Goal: Task Accomplishment & Management: Manage account settings

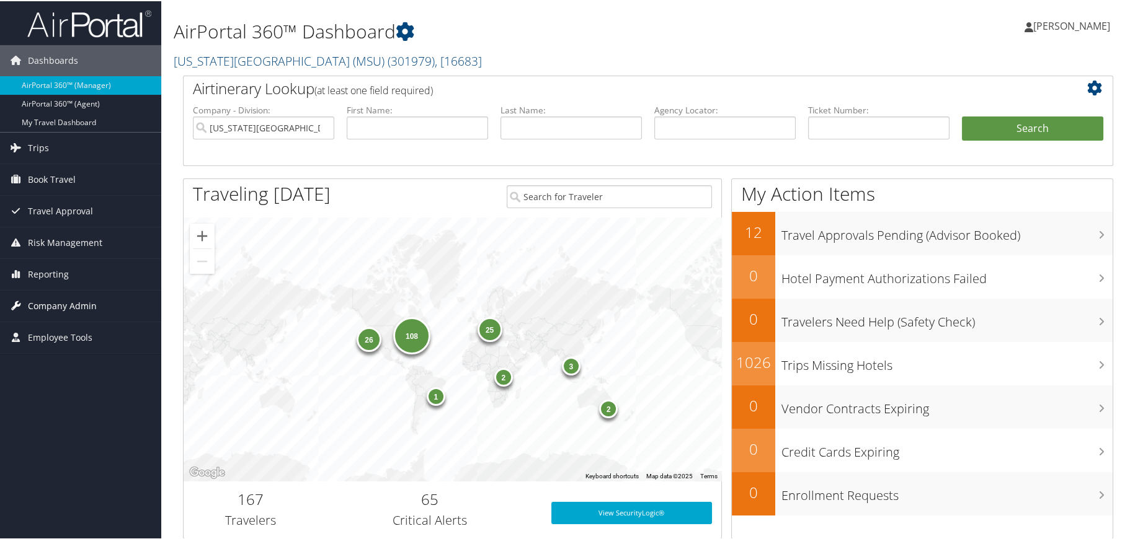
click at [62, 306] on span "Company Admin" at bounding box center [62, 305] width 69 height 31
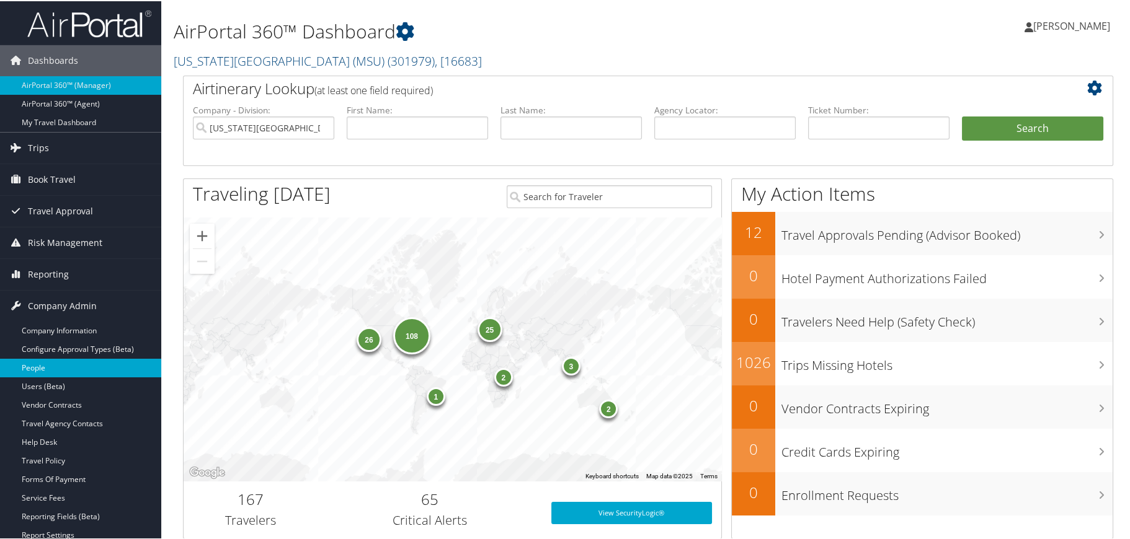
click at [48, 361] on link "People" at bounding box center [80, 367] width 161 height 19
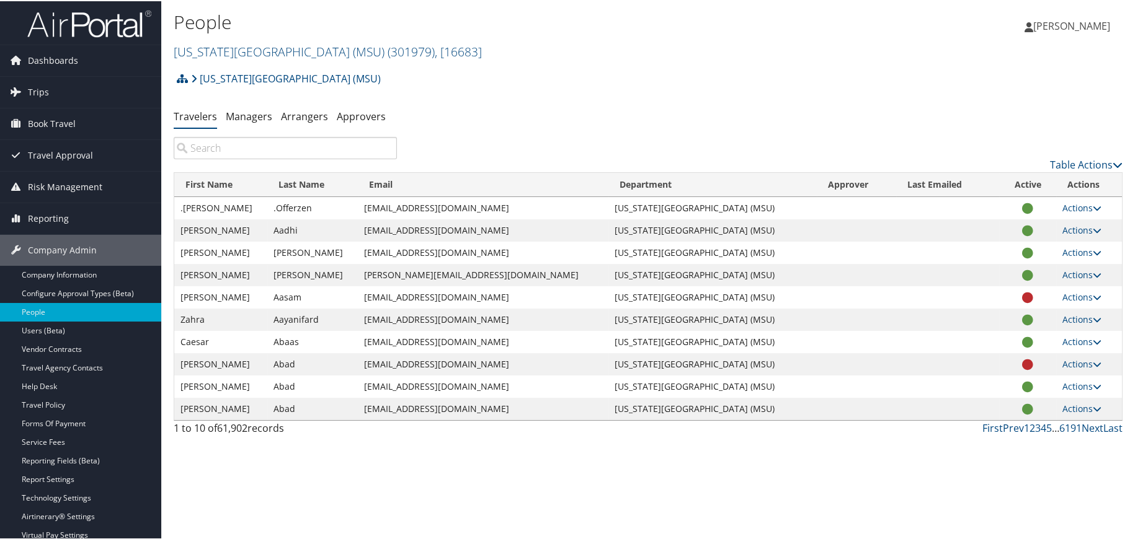
click at [222, 151] on input "search" at bounding box center [285, 147] width 223 height 22
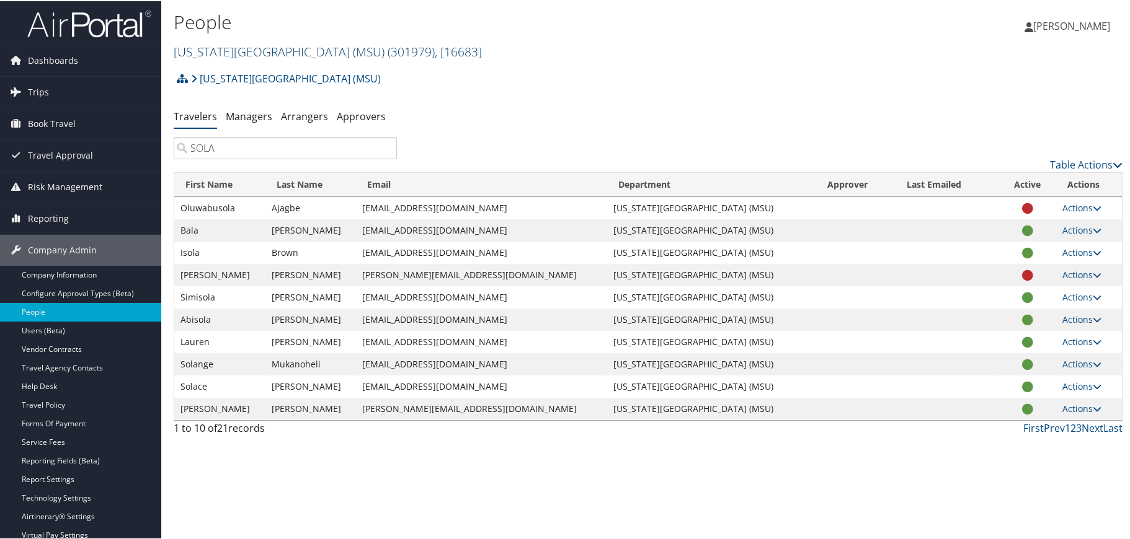
type input "SOLA"
click at [262, 48] on link "Michigan State University (MSU) ( 301979 ) , [ 16683 ]" at bounding box center [328, 50] width 308 height 17
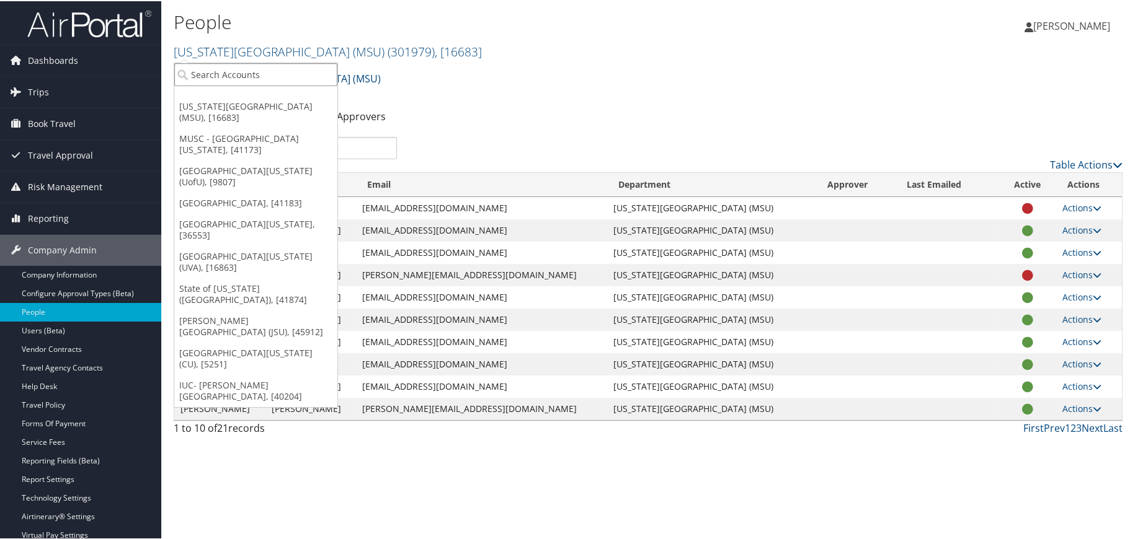
click at [237, 73] on input "search" at bounding box center [255, 73] width 163 height 23
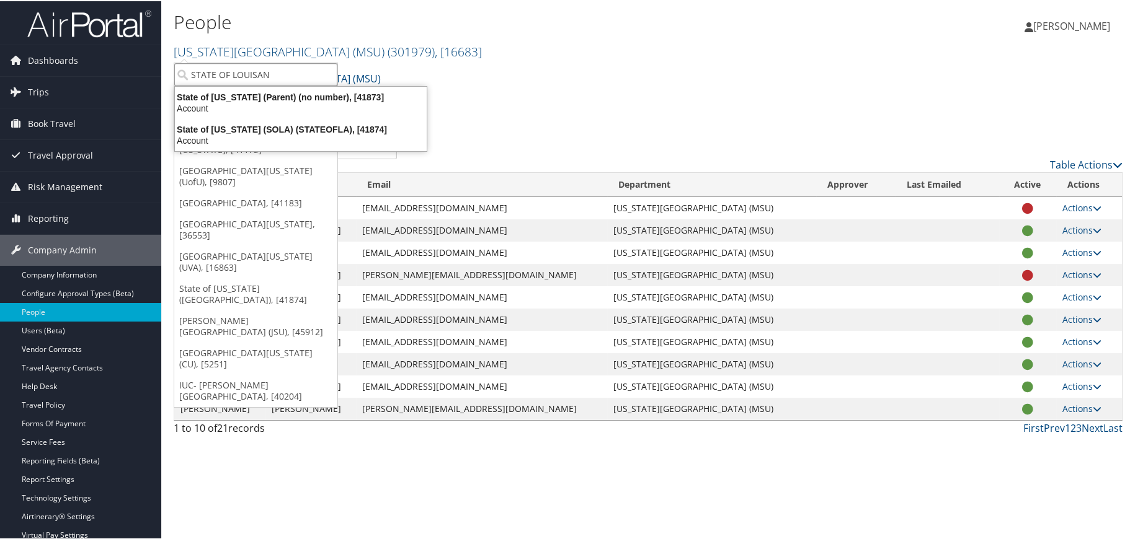
type input "STATE OF LOUISANA"
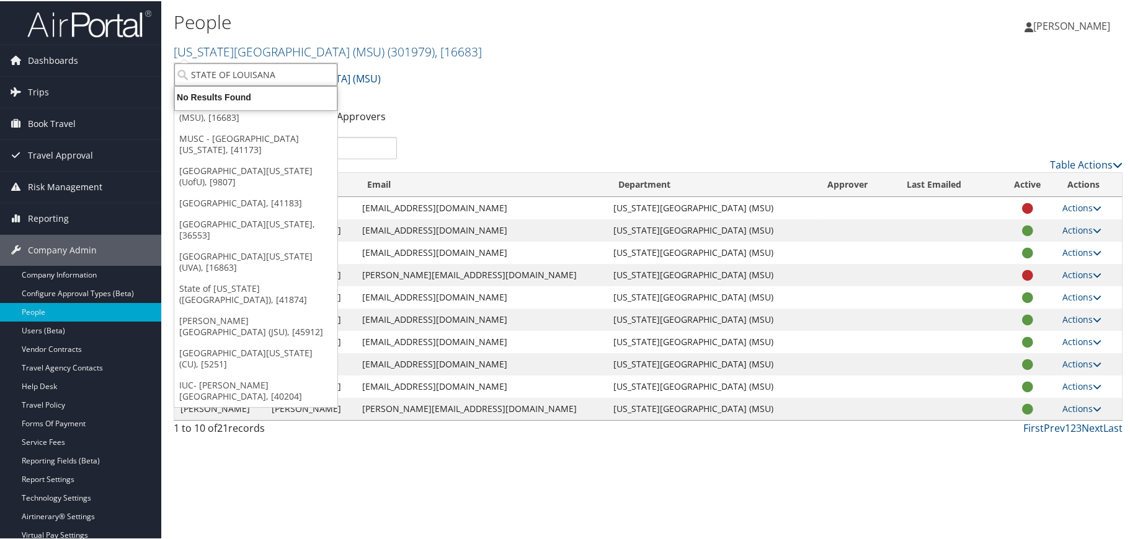
click at [290, 71] on input "STATE OF LOUISANA" at bounding box center [255, 73] width 163 height 23
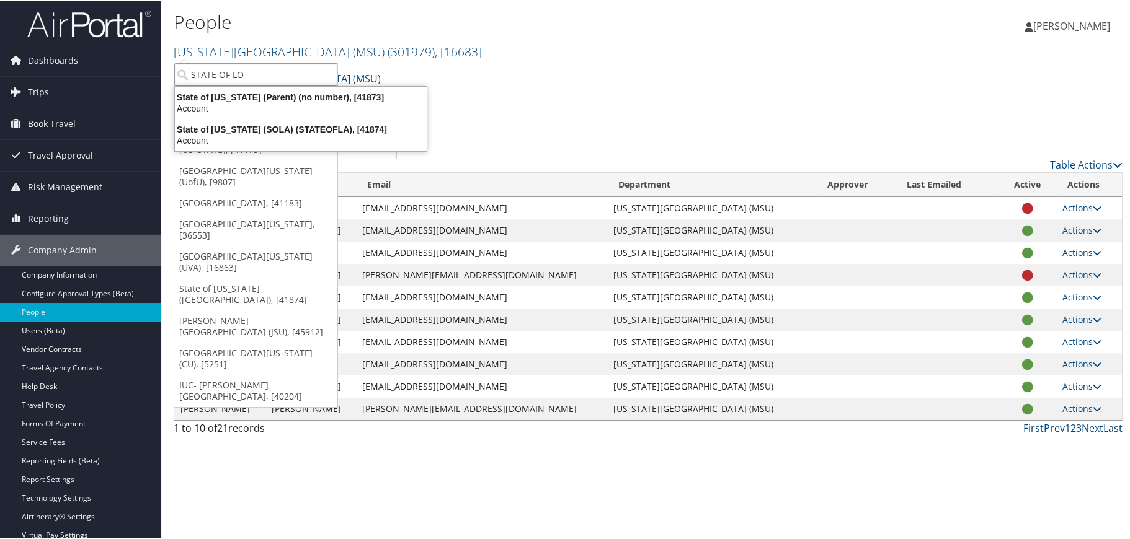
type input "STATE OF LOU"
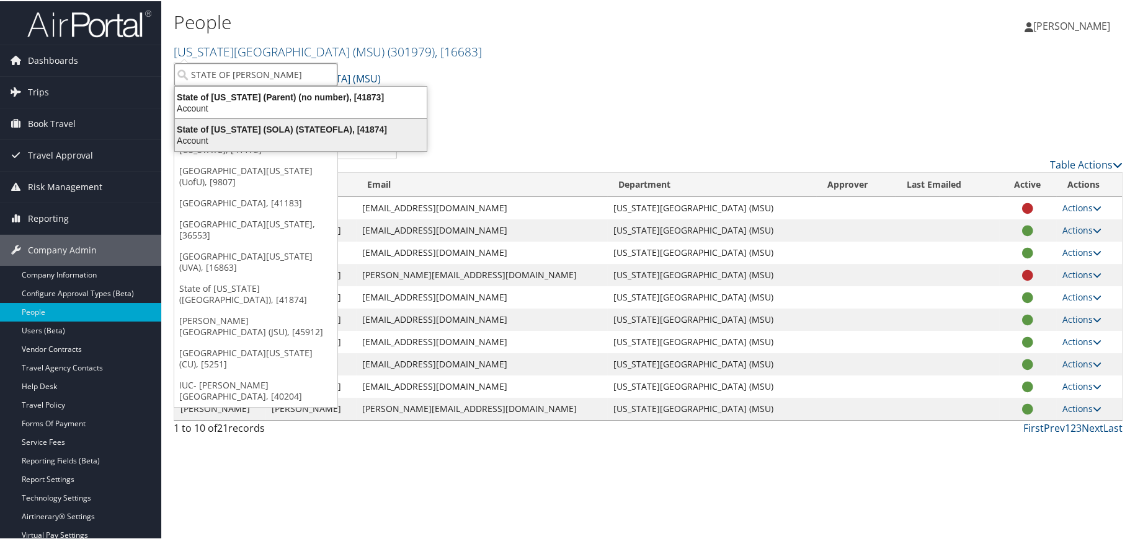
click at [244, 130] on div "State of Louisiana (SOLA) (STATEOFLA), [41874]" at bounding box center [300, 128] width 267 height 11
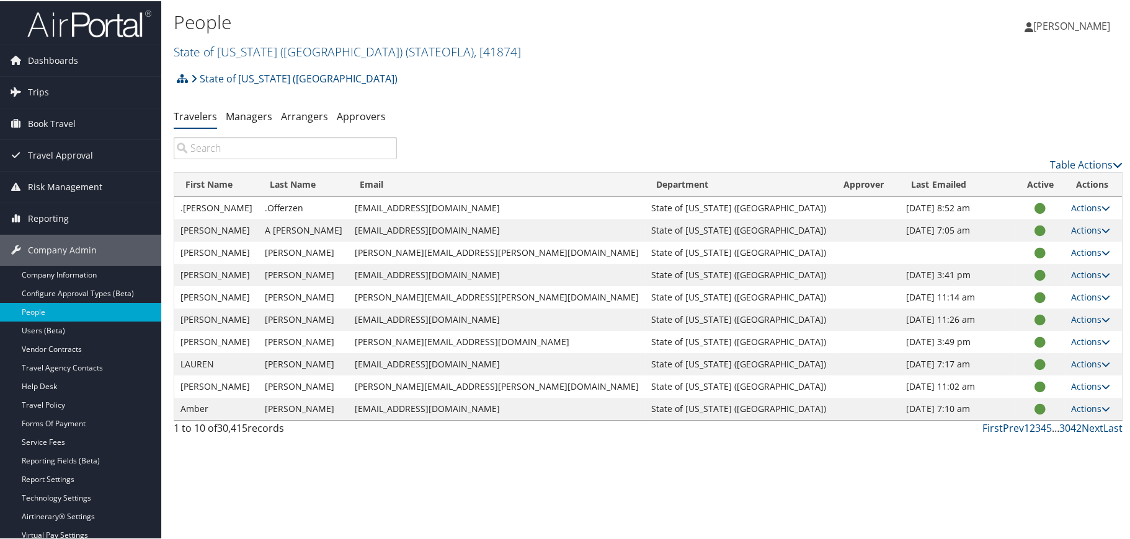
click at [244, 153] on input "search" at bounding box center [285, 147] width 223 height 22
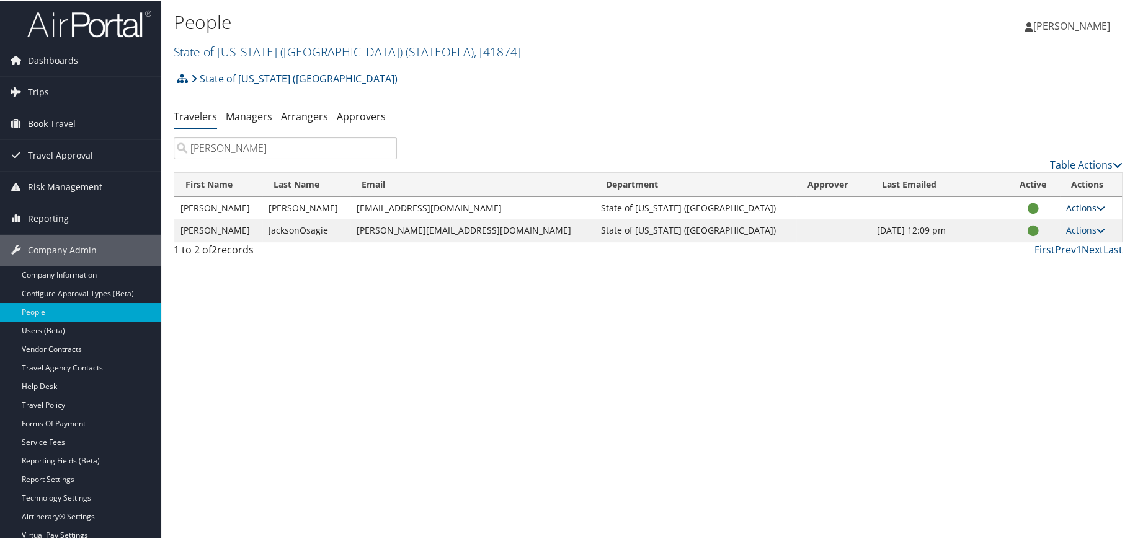
type input "EMILY JACKSON"
click at [1096, 207] on icon at bounding box center [1100, 207] width 9 height 9
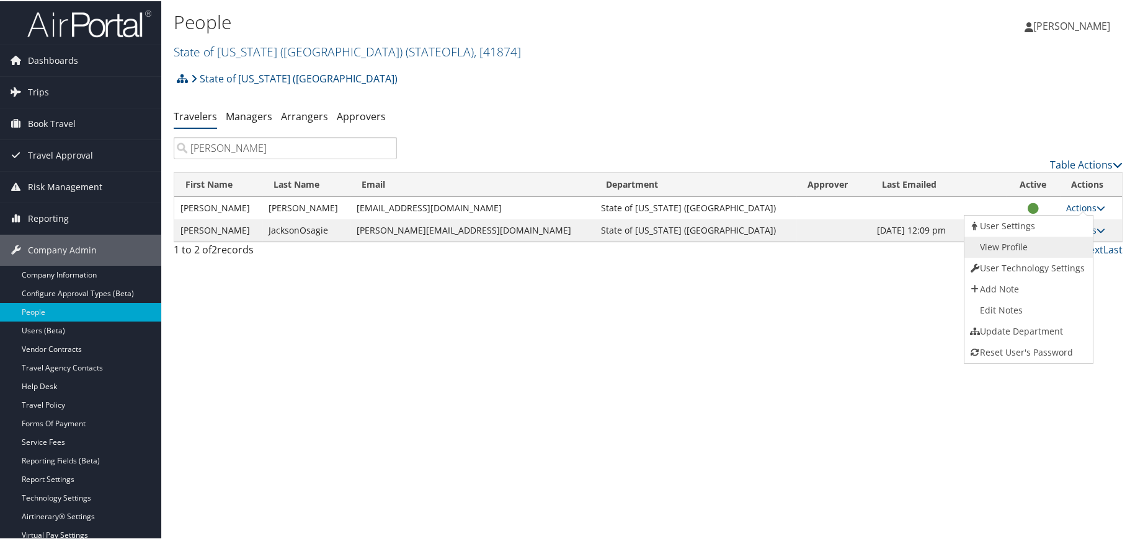
click at [1006, 242] on link "View Profile" at bounding box center [1027, 246] width 126 height 21
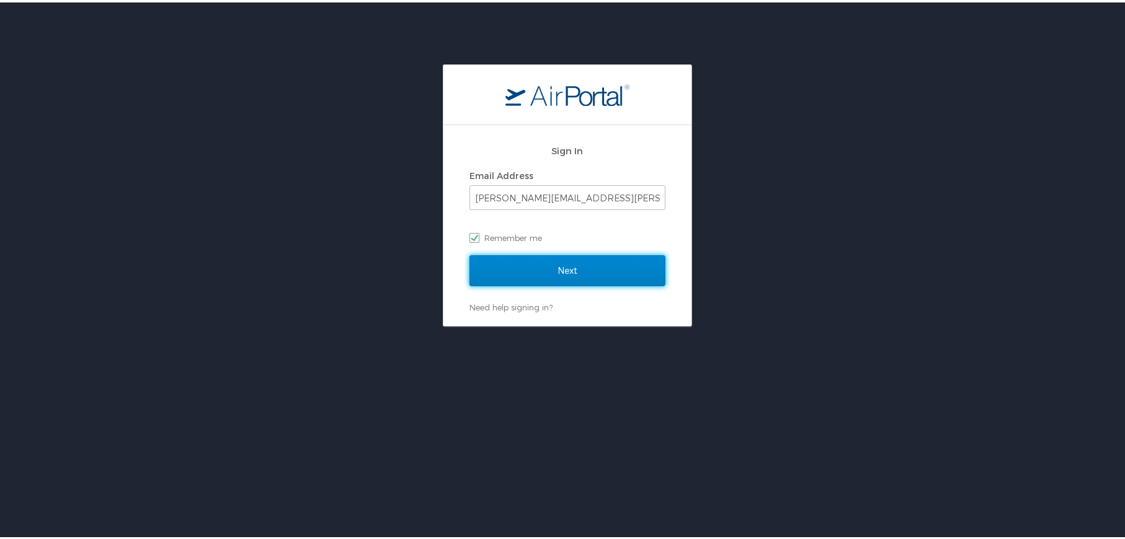
click at [562, 268] on input "Next" at bounding box center [567, 268] width 196 height 31
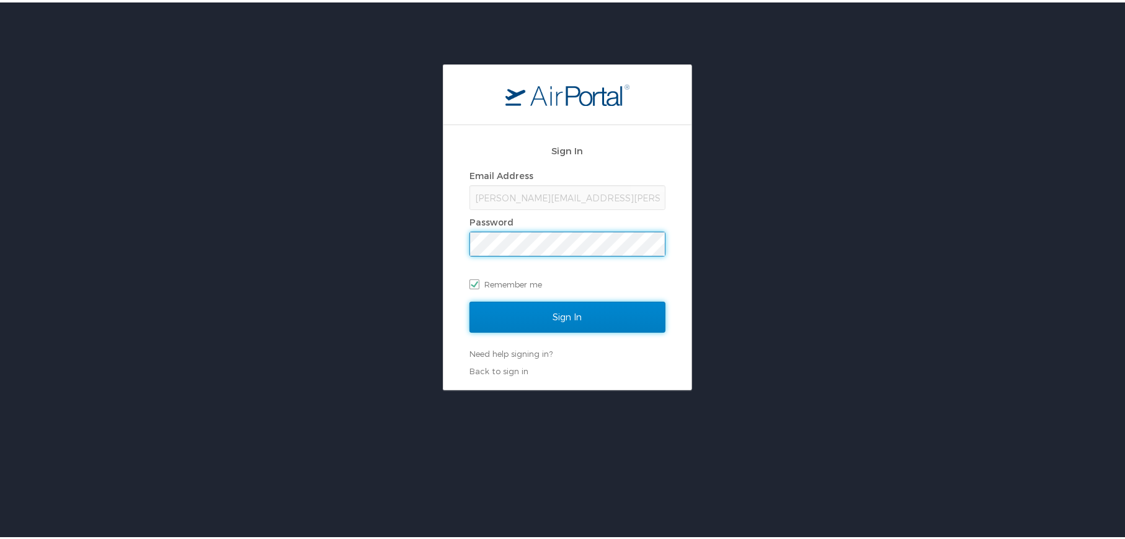
click at [565, 316] on input "Sign In" at bounding box center [567, 314] width 196 height 31
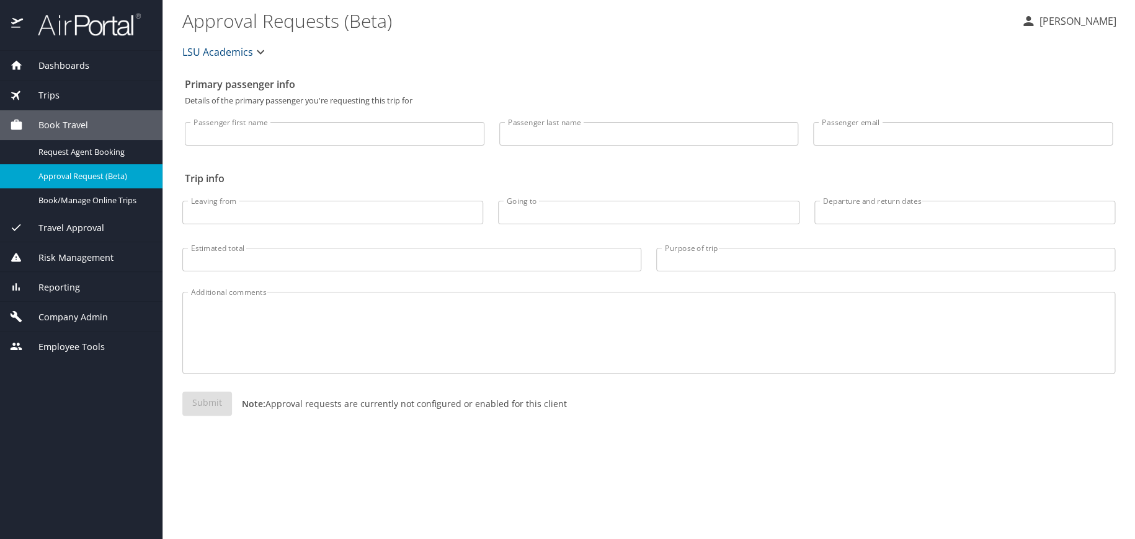
click at [70, 311] on span "Company Admin" at bounding box center [65, 318] width 85 height 14
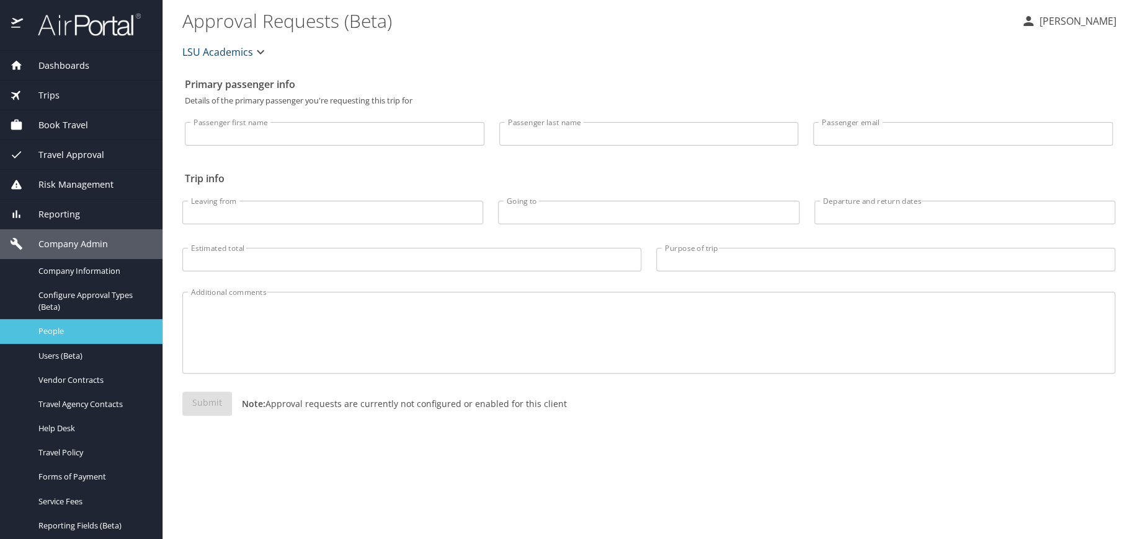
click at [56, 337] on span "People" at bounding box center [92, 332] width 109 height 12
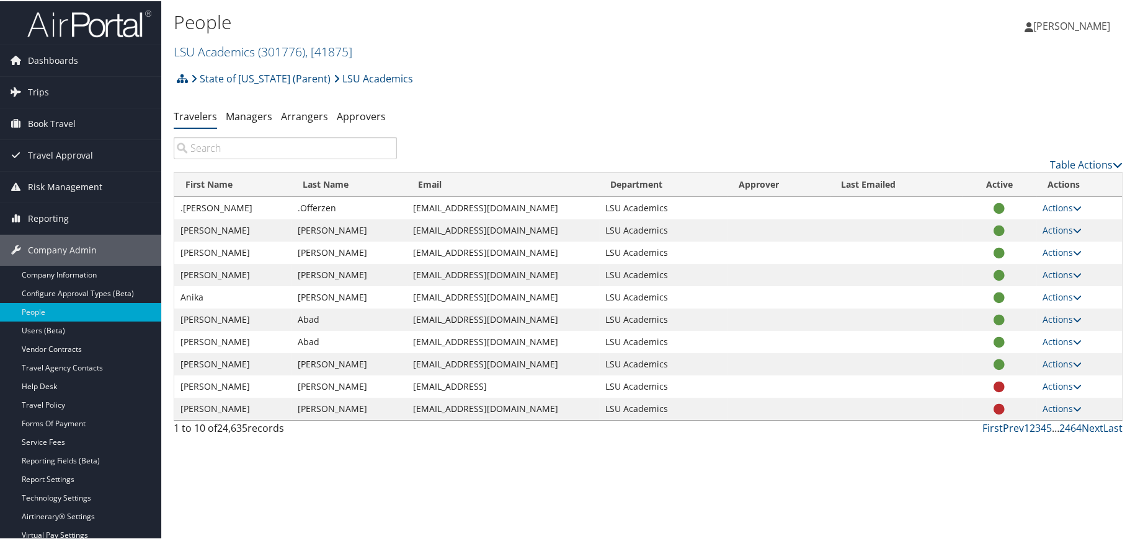
click at [223, 149] on input "search" at bounding box center [285, 147] width 223 height 22
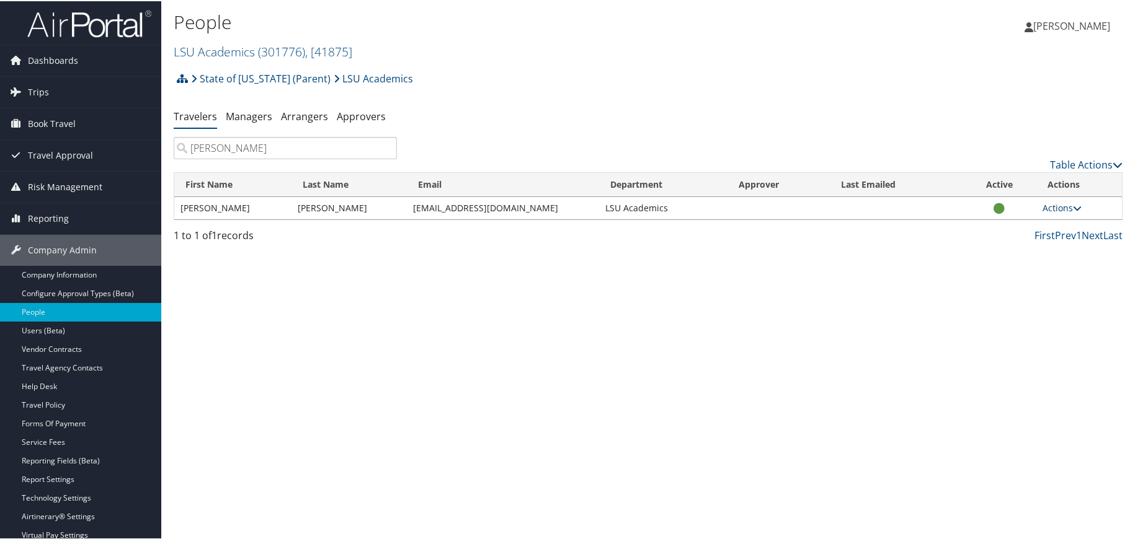
type input "[PERSON_NAME]"
click at [1050, 205] on link "Actions" at bounding box center [1061, 207] width 39 height 12
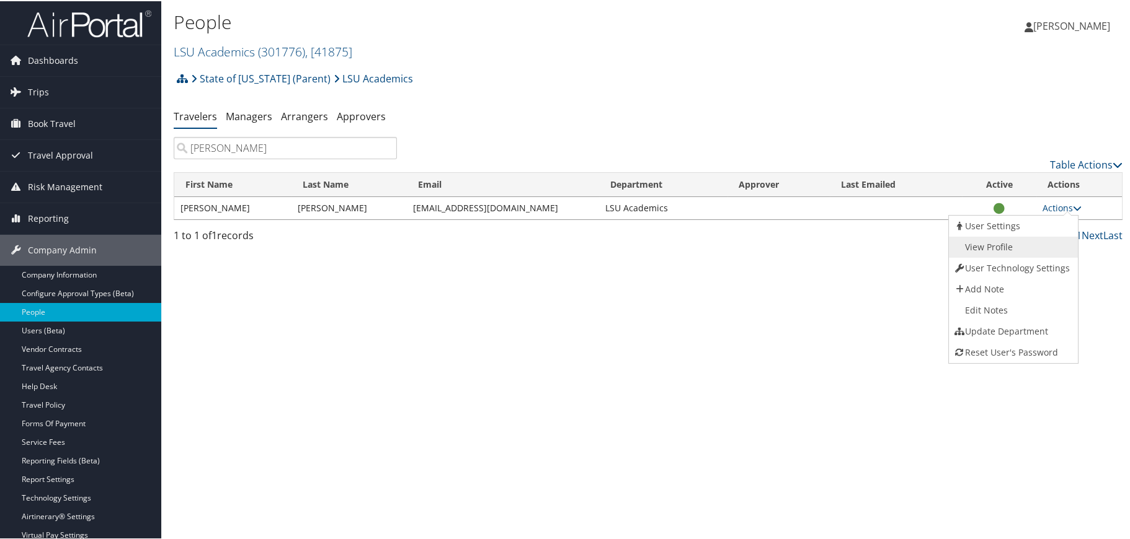
click at [992, 247] on link "View Profile" at bounding box center [1012, 246] width 126 height 21
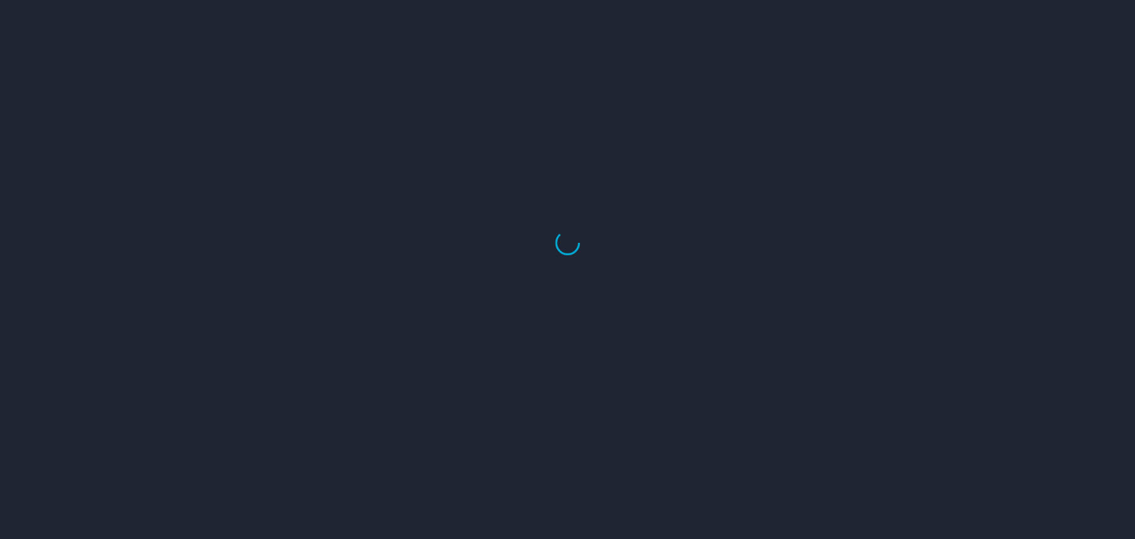
select select "US"
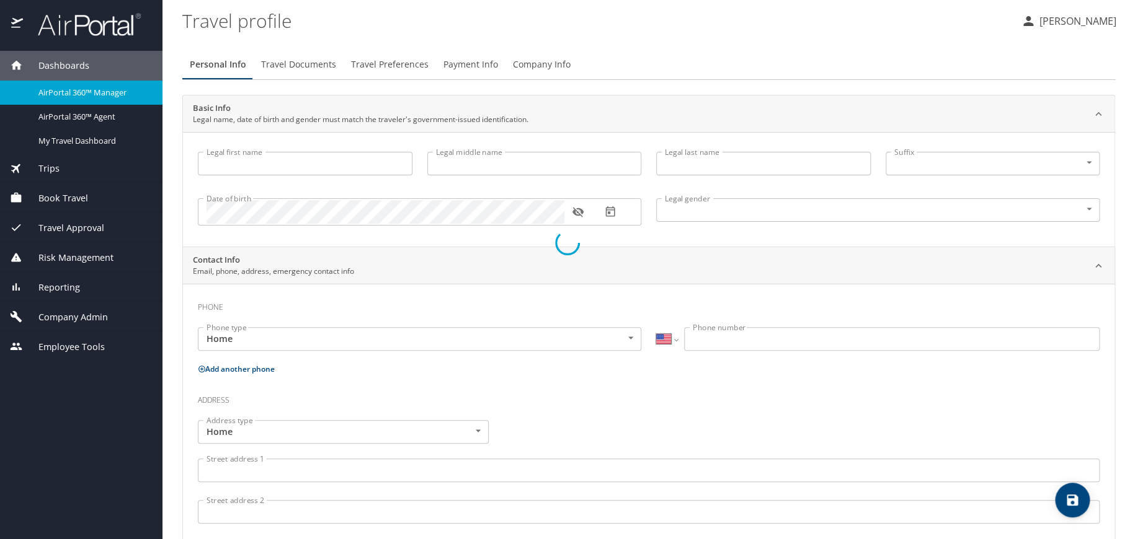
type input "[PERSON_NAME]"
type input "G"
type input "[PERSON_NAME]"
type input "[DEMOGRAPHIC_DATA]"
select select "US"
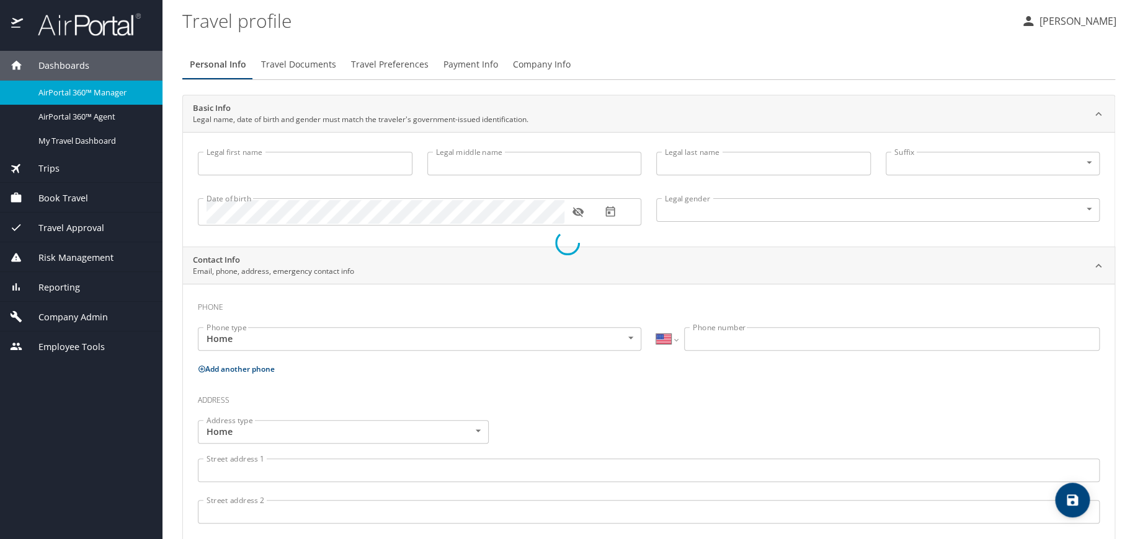
select select "US"
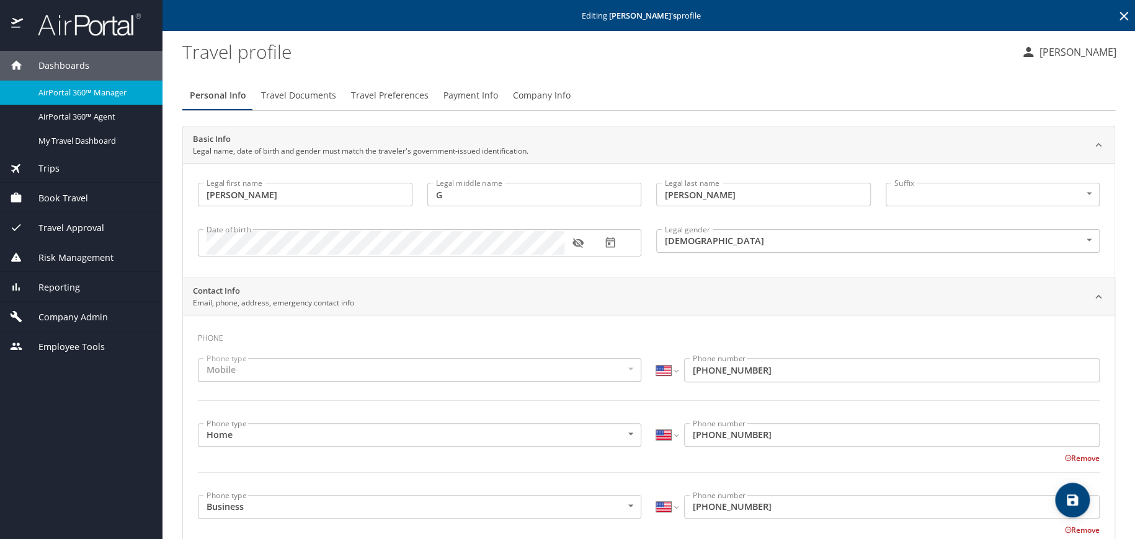
click at [579, 244] on icon "button" at bounding box center [578, 243] width 12 height 12
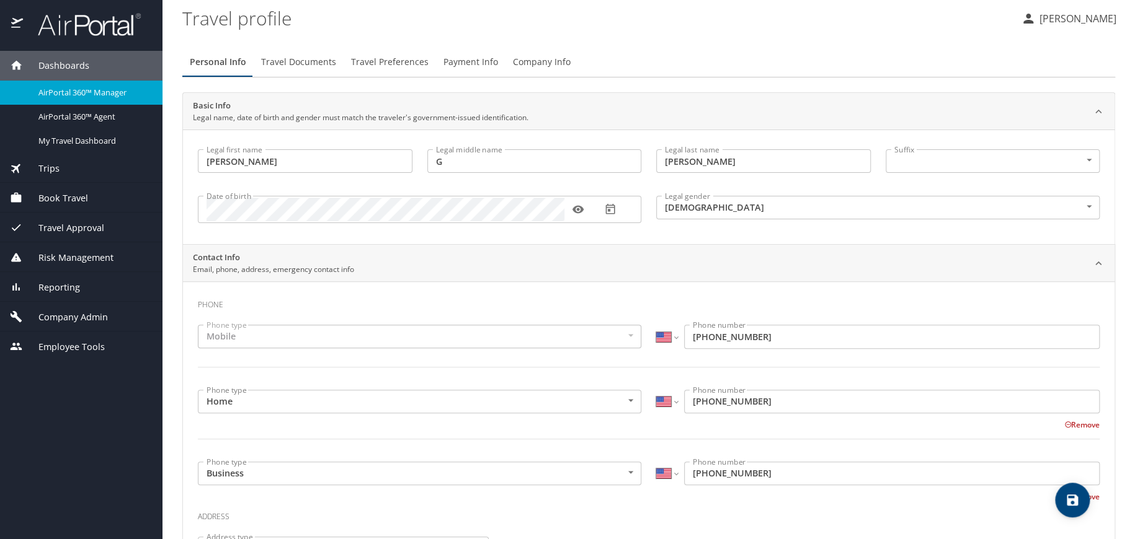
scroll to position [25, 0]
